Goal: Task Accomplishment & Management: Complete application form

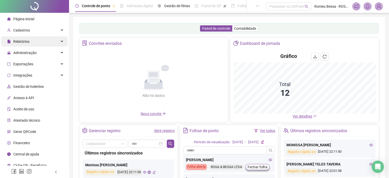
click at [31, 41] on div "Relatórios" at bounding box center [34, 41] width 67 height 10
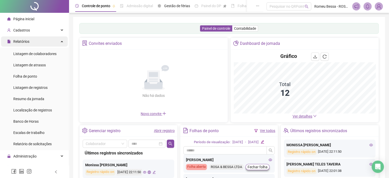
click at [31, 41] on div "Relatórios" at bounding box center [34, 41] width 67 height 10
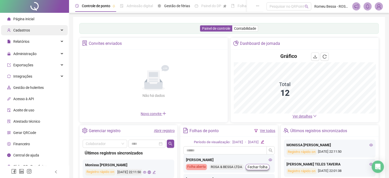
click at [29, 34] on div "Cadastros" at bounding box center [34, 30] width 67 height 10
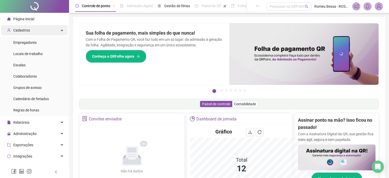
click at [32, 29] on div "Cadastros" at bounding box center [34, 30] width 67 height 10
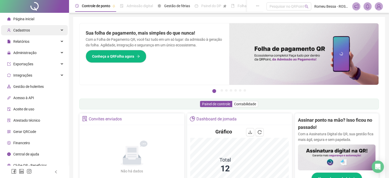
click at [32, 29] on div "Cadastros" at bounding box center [34, 30] width 67 height 10
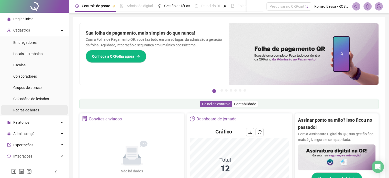
click at [24, 110] on span "Regras de horas" at bounding box center [26, 110] width 26 height 4
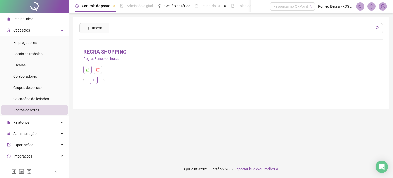
click at [87, 72] on button "button" at bounding box center [87, 70] width 8 height 8
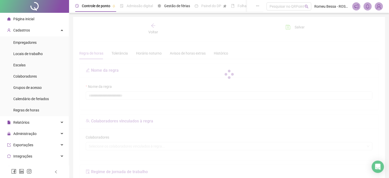
type input "**********"
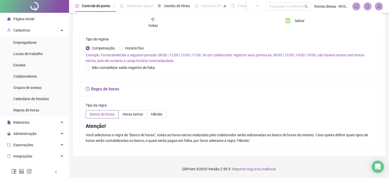
scroll to position [161, 0]
click at [152, 118] on label "Híbrido" at bounding box center [156, 114] width 19 height 8
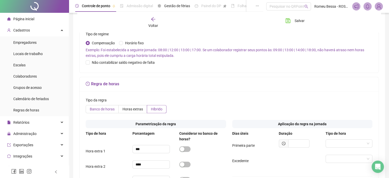
click at [95, 113] on label "Banco de horas" at bounding box center [102, 109] width 33 height 8
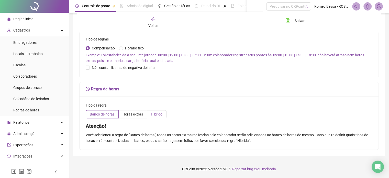
click at [161, 116] on span "Híbrido" at bounding box center [157, 114] width 12 height 4
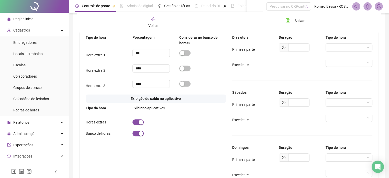
scroll to position [257, 0]
click at [161, 111] on div "Exibir no aplicativo?" at bounding box center [156, 108] width 47 height 6
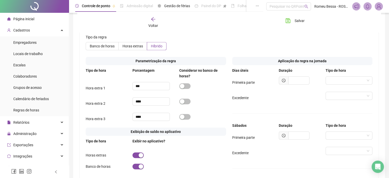
scroll to position [225, 0]
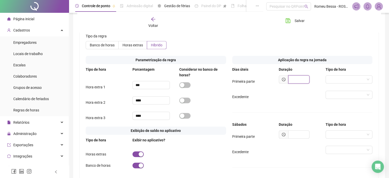
click at [295, 83] on input "text" at bounding box center [299, 79] width 21 height 8
type input "*****"
click at [322, 72] on div "Duração" at bounding box center [302, 70] width 47 height 6
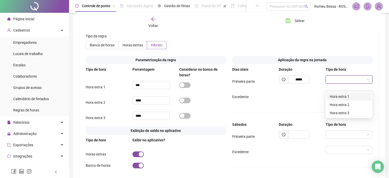
click at [330, 83] on input "search" at bounding box center [347, 80] width 36 height 8
click at [321, 83] on div "*****" at bounding box center [302, 79] width 47 height 8
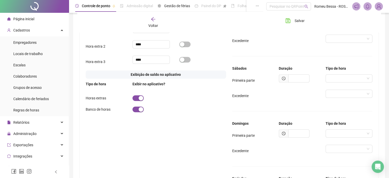
scroll to position [241, 0]
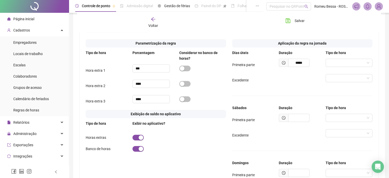
click at [296, 86] on div "Excedente" at bounding box center [303, 80] width 141 height 12
click at [336, 67] on input "search" at bounding box center [347, 63] width 36 height 8
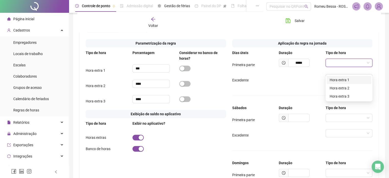
click at [335, 81] on div "Hora extra 1" at bounding box center [349, 80] width 39 height 6
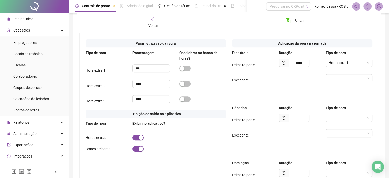
click at [290, 82] on div "Excedente" at bounding box center [303, 80] width 141 height 12
click at [342, 82] on input "search" at bounding box center [347, 78] width 36 height 8
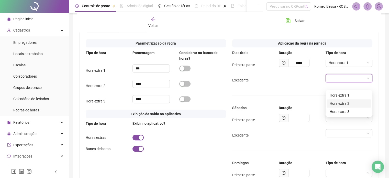
click at [339, 106] on div "Hora extra 2" at bounding box center [349, 104] width 39 height 6
click at [245, 82] on span "Excedente" at bounding box center [241, 80] width 16 height 4
click at [338, 71] on div "Hora extra 1" at bounding box center [349, 65] width 47 height 12
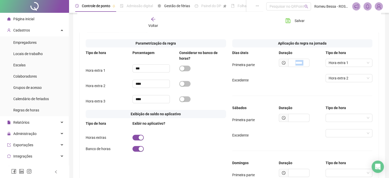
click at [338, 71] on div "Hora extra 1" at bounding box center [349, 65] width 47 height 12
click at [146, 77] on div "***" at bounding box center [156, 70] width 47 height 12
drag, startPoint x: 149, startPoint y: 90, endPoint x: 130, endPoint y: 89, distance: 18.4
click at [130, 89] on div "Hora extra 2 ****" at bounding box center [156, 86] width 141 height 12
type input "***"
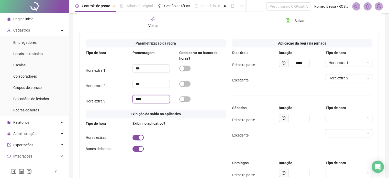
drag, startPoint x: 152, startPoint y: 106, endPoint x: 127, endPoint y: 102, distance: 24.6
click at [127, 102] on div "Hora extra 3 ****" at bounding box center [156, 101] width 141 height 12
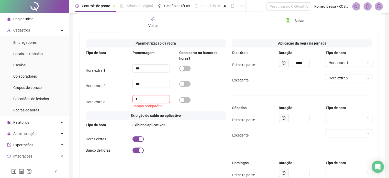
click at [124, 104] on div "Hora extra 3 * Campo obrigatório" at bounding box center [156, 102] width 141 height 14
click at [137, 103] on input "*" at bounding box center [151, 99] width 37 height 8
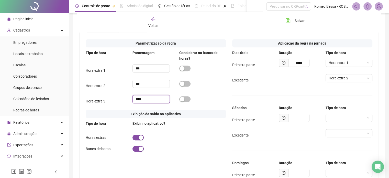
type input "****"
click at [118, 92] on div "Hora extra 2 ***" at bounding box center [156, 86] width 141 height 12
click at [184, 87] on button "button" at bounding box center [185, 84] width 11 height 6
click at [297, 86] on div "Excedente Hora extra 2" at bounding box center [303, 80] width 141 height 12
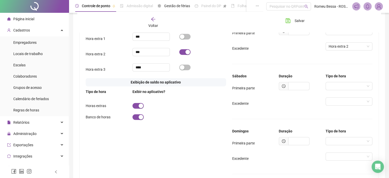
scroll to position [277, 0]
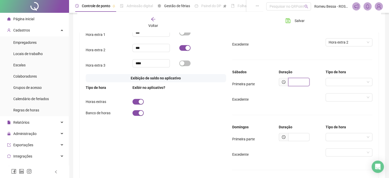
click at [300, 86] on input "text" at bounding box center [299, 82] width 21 height 8
type input "*****"
click at [339, 86] on input "search" at bounding box center [347, 82] width 36 height 8
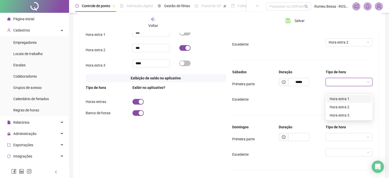
click at [341, 99] on div "Hora extra 1" at bounding box center [349, 99] width 39 height 6
click at [341, 101] on input "search" at bounding box center [347, 97] width 36 height 8
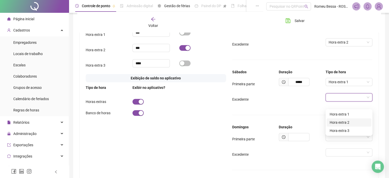
click at [331, 124] on div "Hora extra 2" at bounding box center [349, 123] width 39 height 6
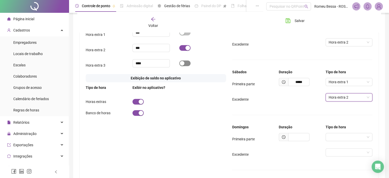
click at [186, 66] on span "button" at bounding box center [185, 63] width 11 height 6
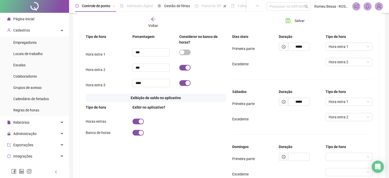
scroll to position [256, 0]
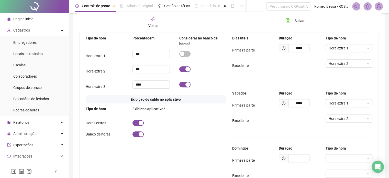
click at [184, 73] on div at bounding box center [203, 69] width 47 height 8
click at [184, 72] on span "button" at bounding box center [185, 69] width 11 height 6
click at [185, 57] on span "button" at bounding box center [185, 54] width 11 height 6
click at [186, 87] on div "button" at bounding box center [188, 84] width 5 height 5
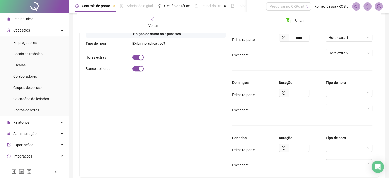
scroll to position [328, 0]
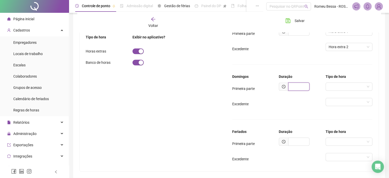
click at [303, 91] on input "text" at bounding box center [299, 86] width 21 height 8
type input "*****"
click at [347, 90] on input "search" at bounding box center [347, 87] width 36 height 8
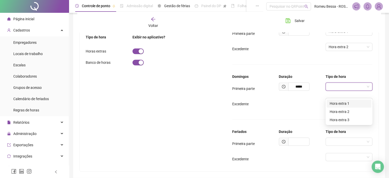
click at [336, 103] on div "Hora extra 1" at bounding box center [349, 104] width 39 height 6
click at [341, 106] on input "search" at bounding box center [347, 102] width 36 height 8
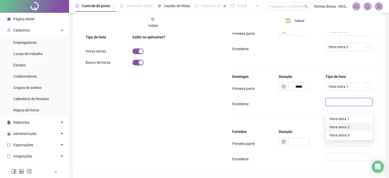
click at [341, 127] on div "Hora extra 2" at bounding box center [349, 127] width 39 height 6
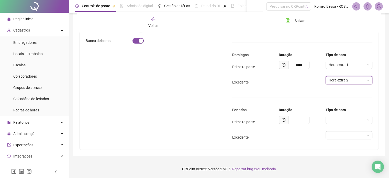
scroll to position [356, 0]
click at [303, 121] on input "text" at bounding box center [299, 120] width 21 height 8
